Goal: Transaction & Acquisition: Register for event/course

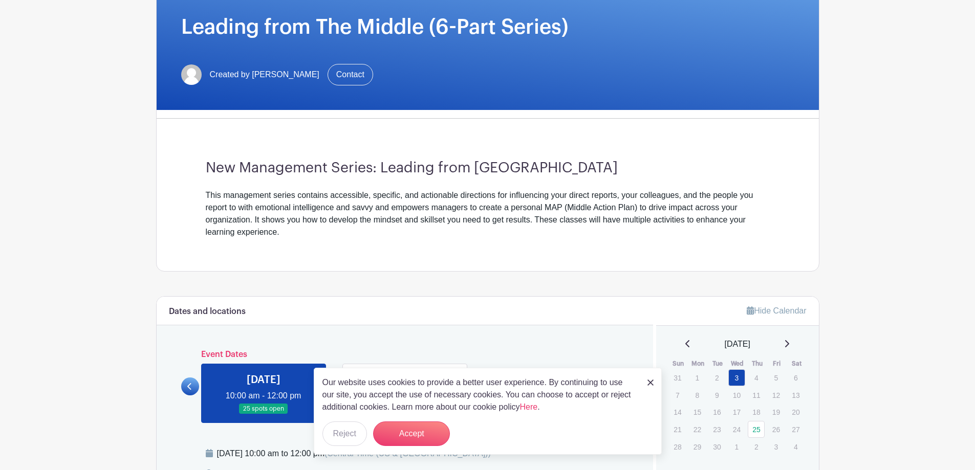
scroll to position [256, 0]
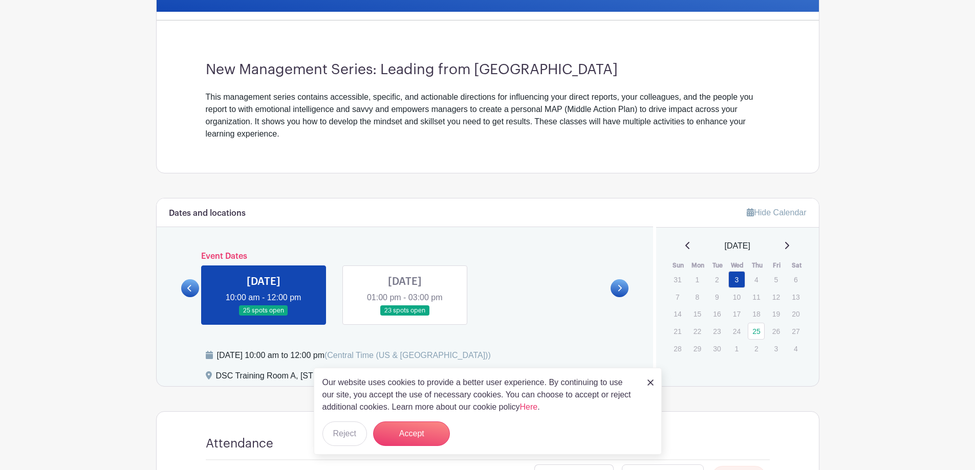
click at [651, 384] on img at bounding box center [650, 383] width 6 height 6
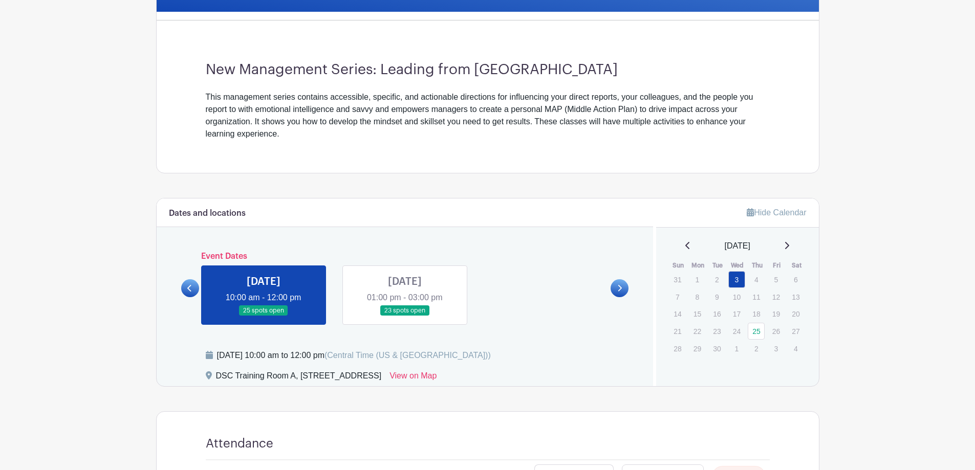
click at [405, 316] on link at bounding box center [405, 316] width 0 height 0
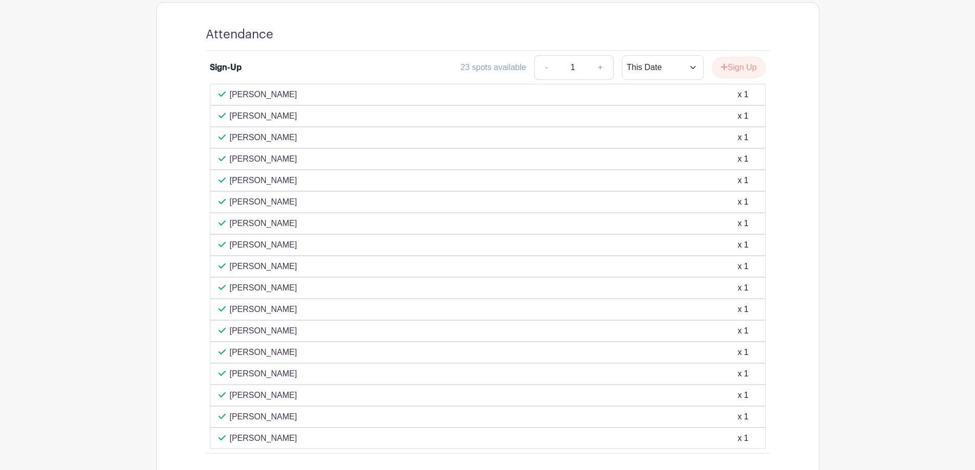
scroll to position [409, 0]
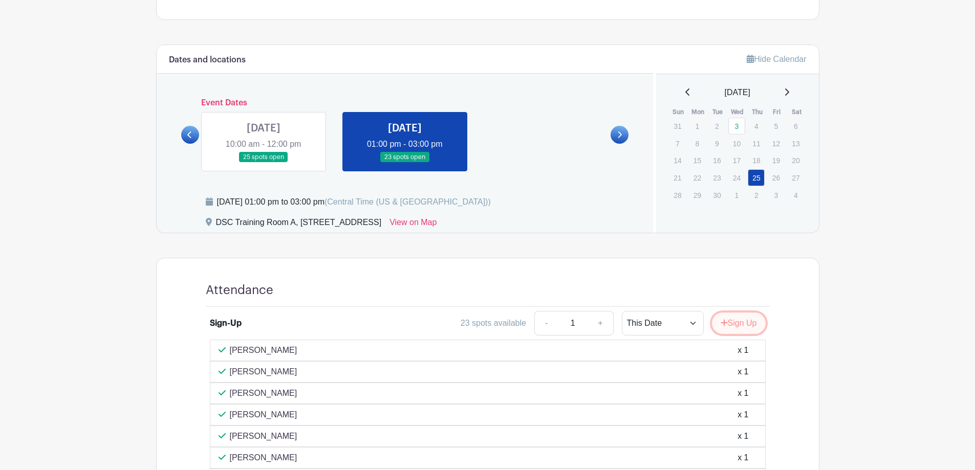
click at [734, 328] on button "Sign Up" at bounding box center [739, 323] width 54 height 21
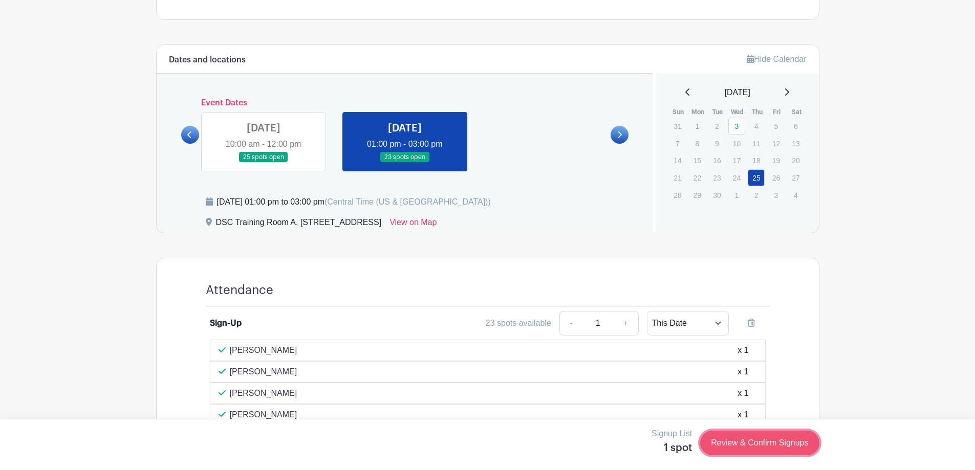
click at [761, 450] on link "Review & Confirm Signups" at bounding box center [759, 443] width 119 height 25
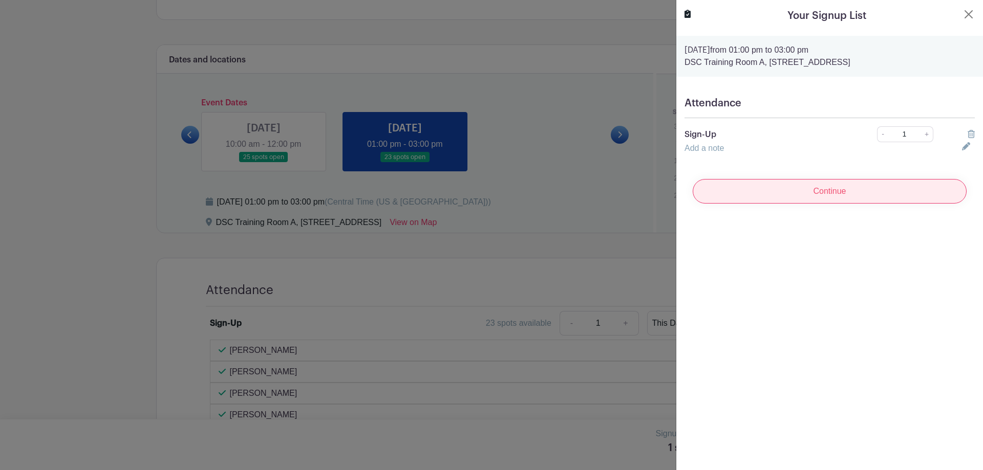
click at [799, 198] on input "Continue" at bounding box center [830, 191] width 274 height 25
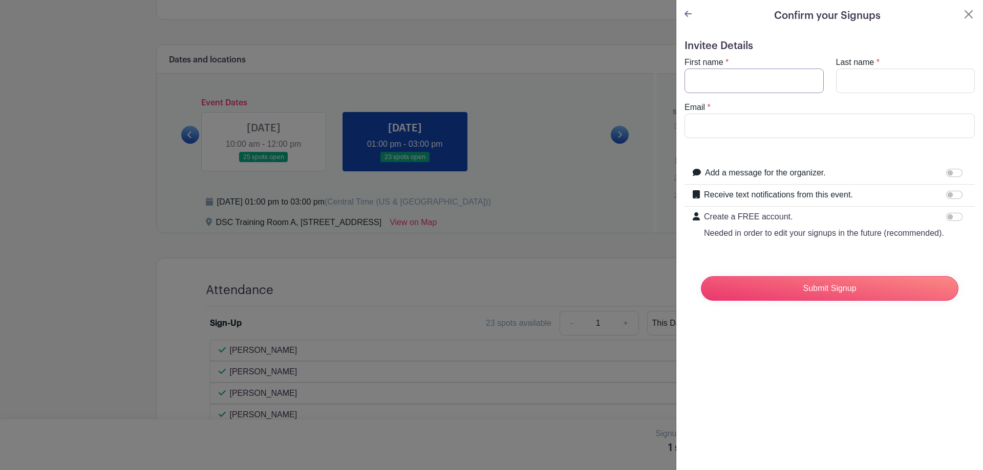
click at [715, 78] on input "First name" at bounding box center [753, 81] width 139 height 25
type input "[PERSON_NAME]"
type input "[EMAIL_ADDRESS][DOMAIN_NAME]"
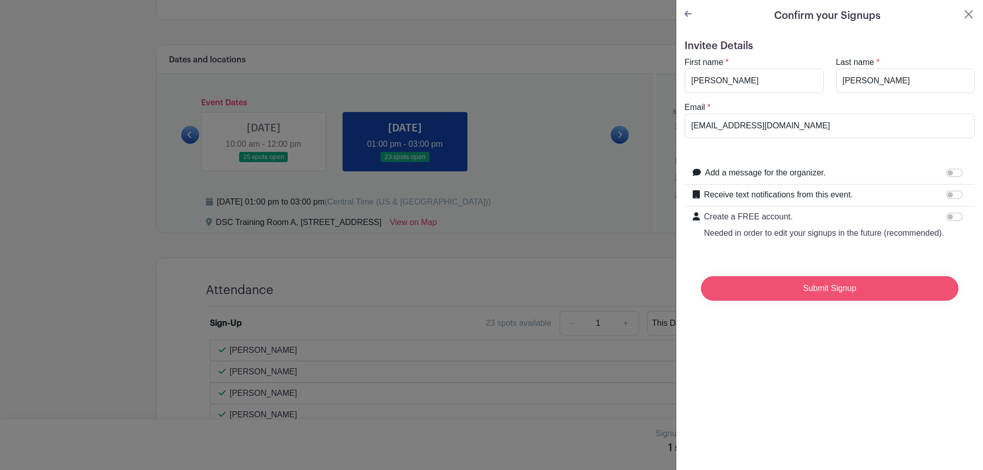
click at [851, 299] on input "Submit Signup" at bounding box center [829, 288] width 257 height 25
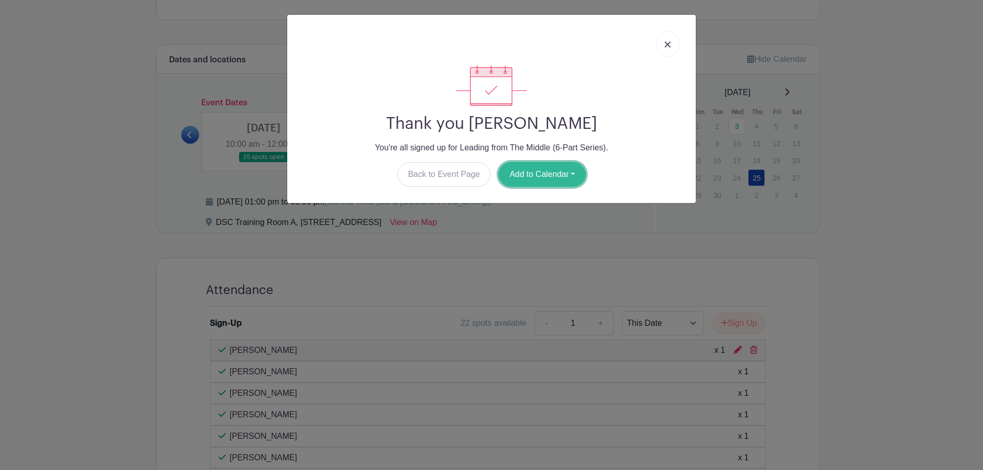
click at [515, 186] on button "Add to Calendar" at bounding box center [542, 174] width 87 height 25
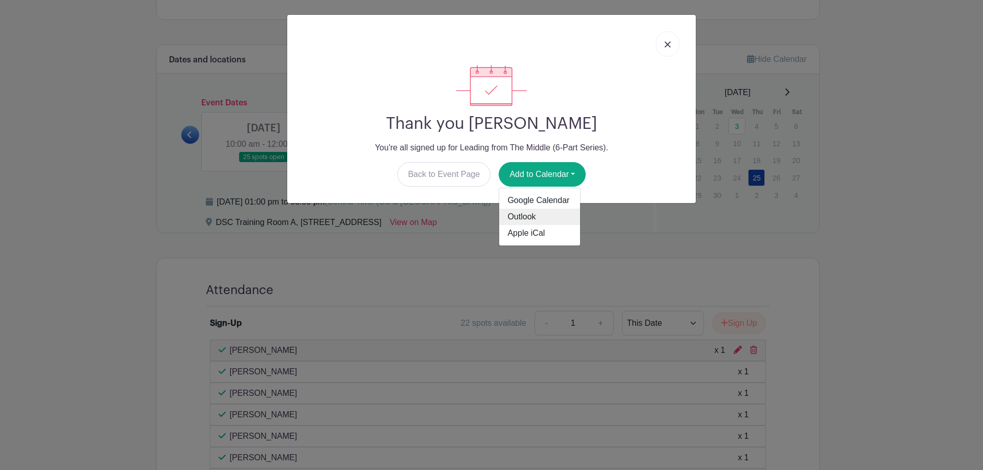
click at [532, 220] on link "Outlook" at bounding box center [539, 217] width 81 height 16
drag, startPoint x: 664, startPoint y: 47, endPoint x: 601, endPoint y: 21, distance: 67.8
click at [664, 46] on link at bounding box center [668, 44] width 24 height 26
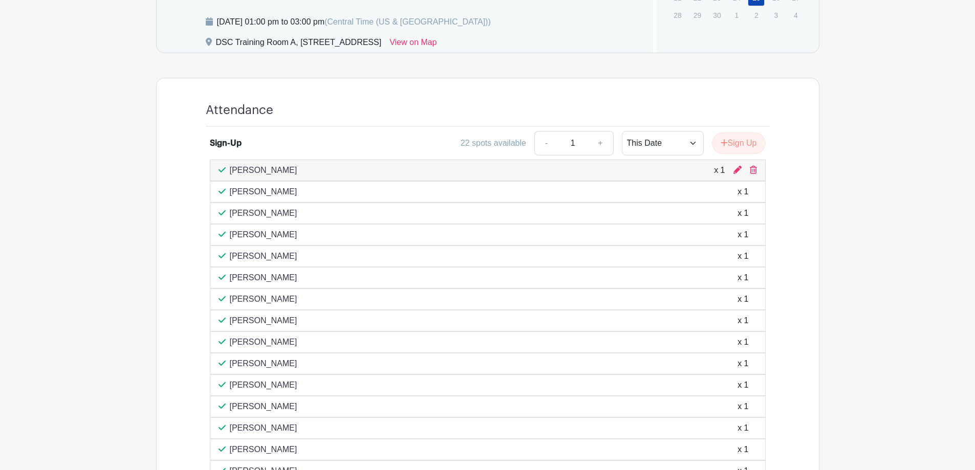
scroll to position [555, 0]
